Goal: Task Accomplishment & Management: Use online tool/utility

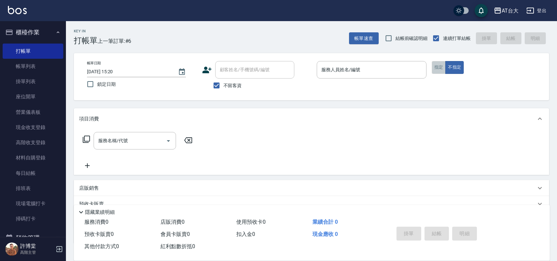
click at [439, 69] on button "指定" at bounding box center [439, 67] width 14 height 13
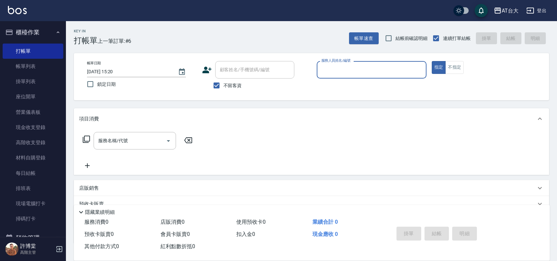
click at [391, 70] on input "服務人員姓名/編號" at bounding box center [372, 70] width 104 height 12
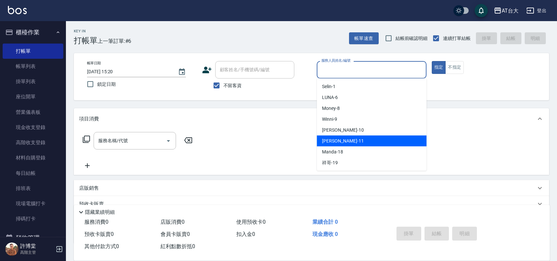
click at [363, 137] on div "[PERSON_NAME] -11" at bounding box center [372, 141] width 110 height 11
type input "[PERSON_NAME]-11"
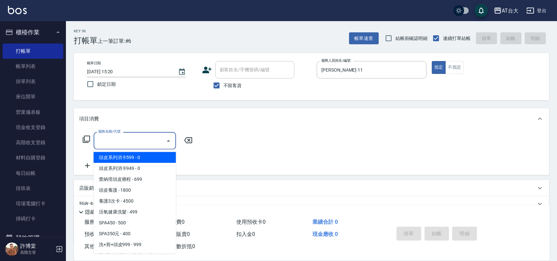
click at [101, 136] on div "服務名稱/代號 服務名稱/代號" at bounding box center [135, 140] width 82 height 17
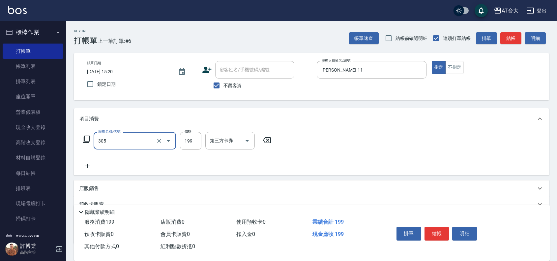
type input "剪髮(305)"
type input "250"
drag, startPoint x: 438, startPoint y: 225, endPoint x: 439, endPoint y: 215, distance: 9.6
click at [438, 220] on div "掛單 結帳 明細" at bounding box center [464, 234] width 156 height 37
click at [440, 231] on button "結帳" at bounding box center [437, 234] width 25 height 14
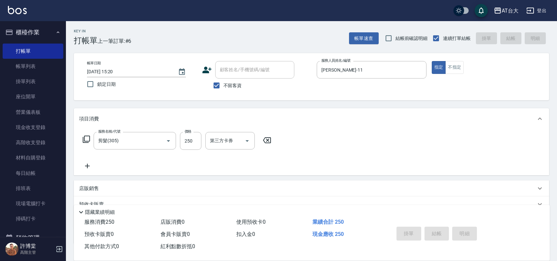
type input "[DATE] 16:03"
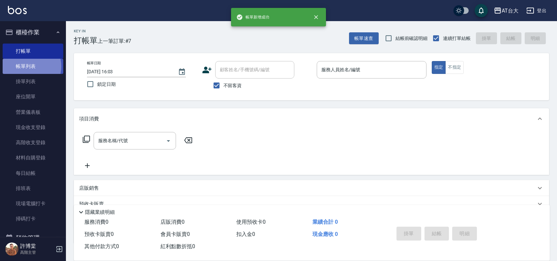
click at [28, 66] on link "帳單列表" at bounding box center [33, 66] width 61 height 15
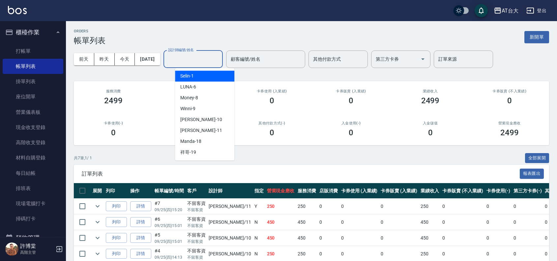
click at [211, 60] on input "設計師編號/姓名" at bounding box center [193, 59] width 53 height 12
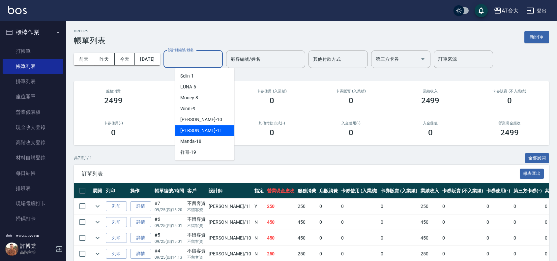
click at [214, 135] on div "[PERSON_NAME] -11" at bounding box center [204, 130] width 59 height 11
type input "[PERSON_NAME]-11"
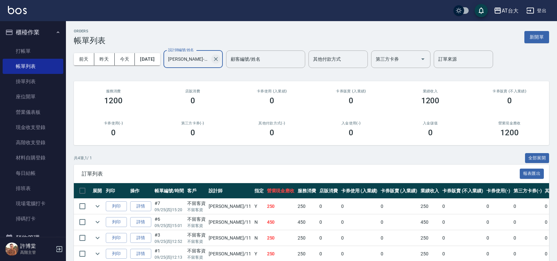
click at [219, 58] on icon "Clear" at bounding box center [216, 59] width 7 height 7
click at [537, 40] on button "新開單" at bounding box center [537, 37] width 25 height 12
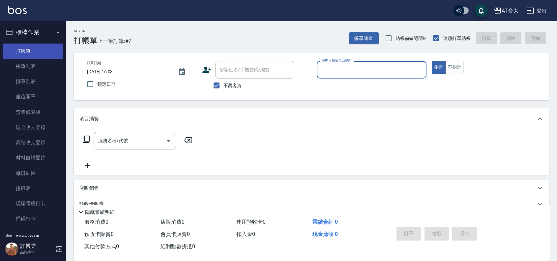
drag, startPoint x: 40, startPoint y: 70, endPoint x: 37, endPoint y: 57, distance: 13.6
click at [40, 70] on link "帳單列表" at bounding box center [33, 66] width 61 height 15
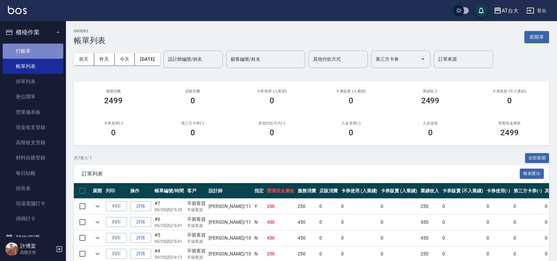
click at [44, 54] on link "打帳單" at bounding box center [33, 51] width 61 height 15
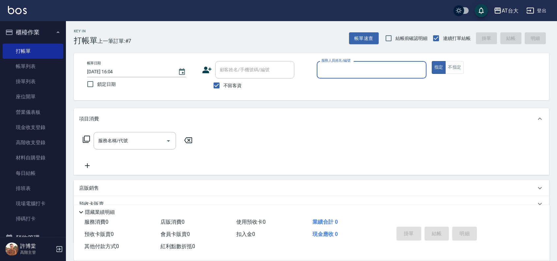
drag, startPoint x: 23, startPoint y: 60, endPoint x: 27, endPoint y: 42, distance: 18.9
click at [23, 60] on link "帳單列表" at bounding box center [33, 66] width 61 height 15
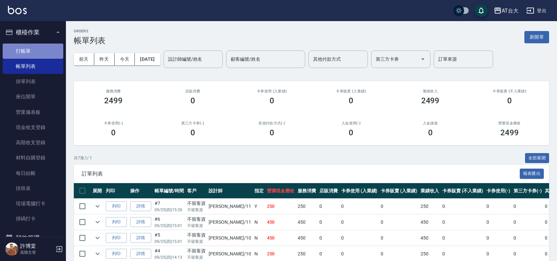
click at [35, 47] on link "打帳單" at bounding box center [33, 51] width 61 height 15
